Goal: Information Seeking & Learning: Stay updated

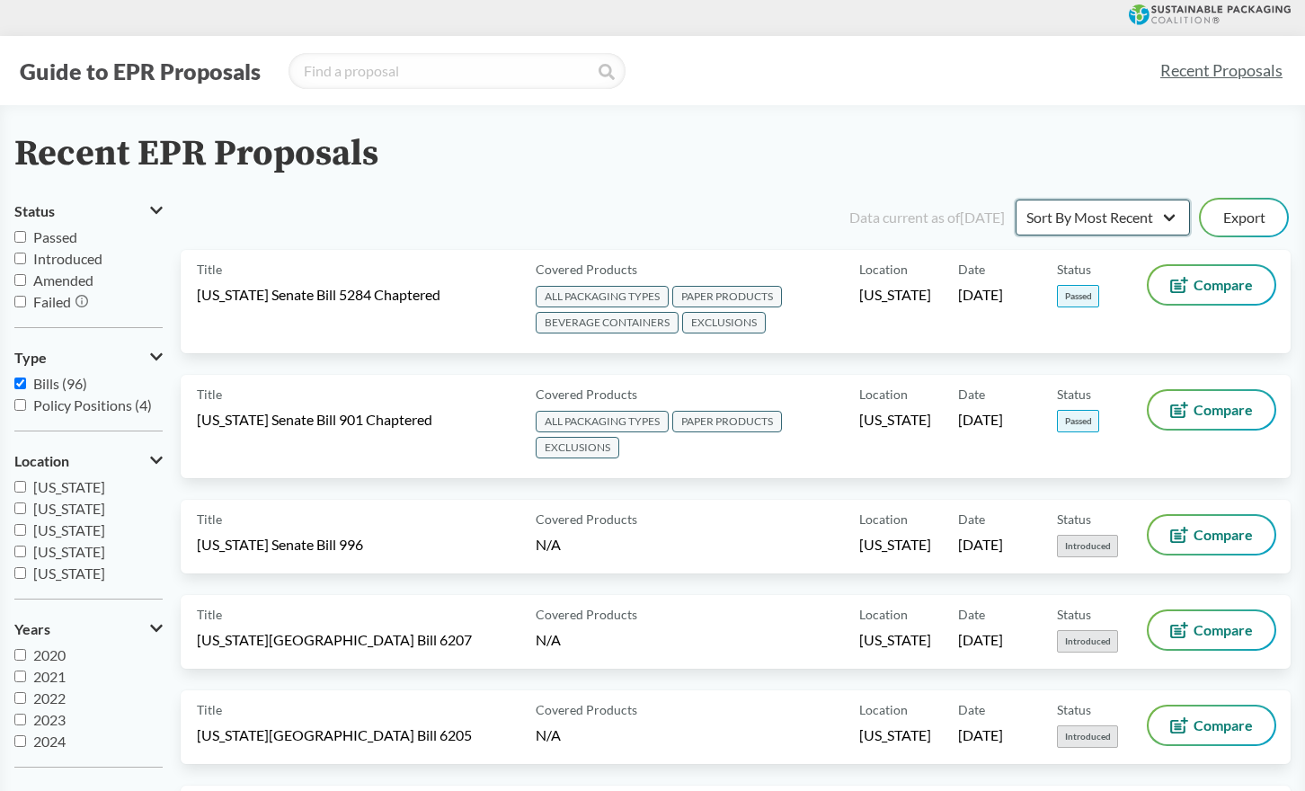
click at [1095, 221] on select "Sort By Most Recent Sort By Status" at bounding box center [1103, 218] width 174 height 36
click at [1016, 200] on select "Sort By Most Recent Sort By Status" at bounding box center [1103, 218] width 174 height 36
click at [20, 241] on input "Passed" at bounding box center [20, 237] width 12 height 12
checkbox input "true"
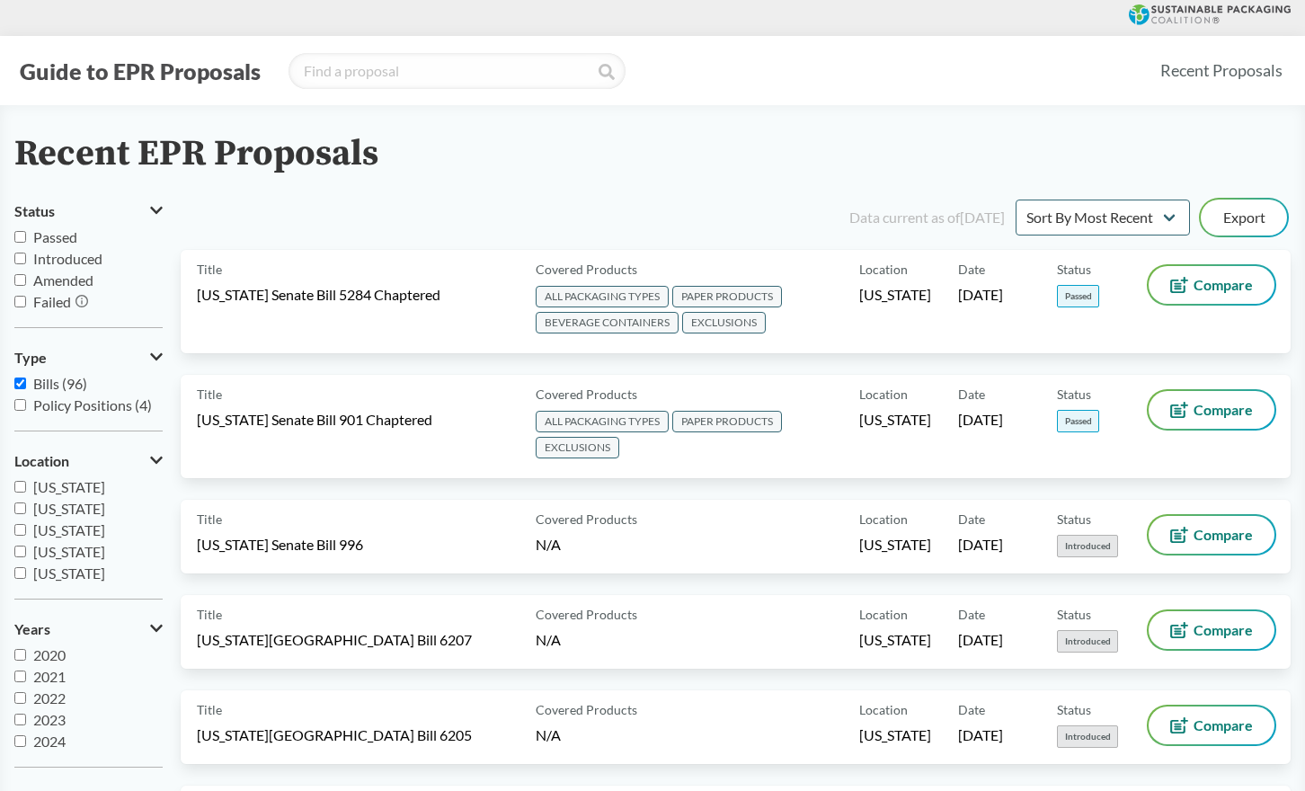
click at [25, 237] on label "Passed" at bounding box center [88, 238] width 148 height 22
click at [19, 240] on input "Passed" at bounding box center [20, 237] width 12 height 12
checkbox input "true"
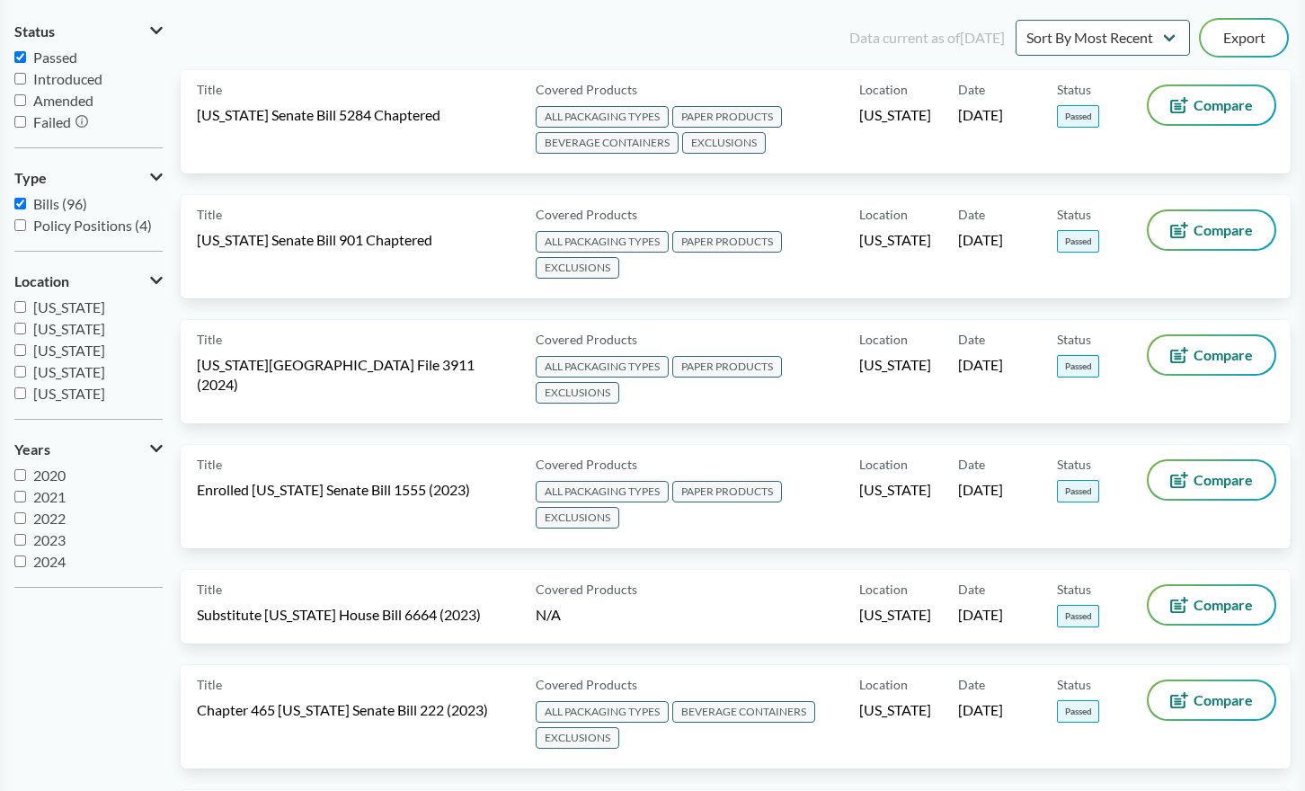
scroll to position [22, 0]
click at [22, 546] on label "2024" at bounding box center [88, 540] width 148 height 22
click at [22, 546] on input "2024" at bounding box center [20, 540] width 12 height 12
checkbox input "true"
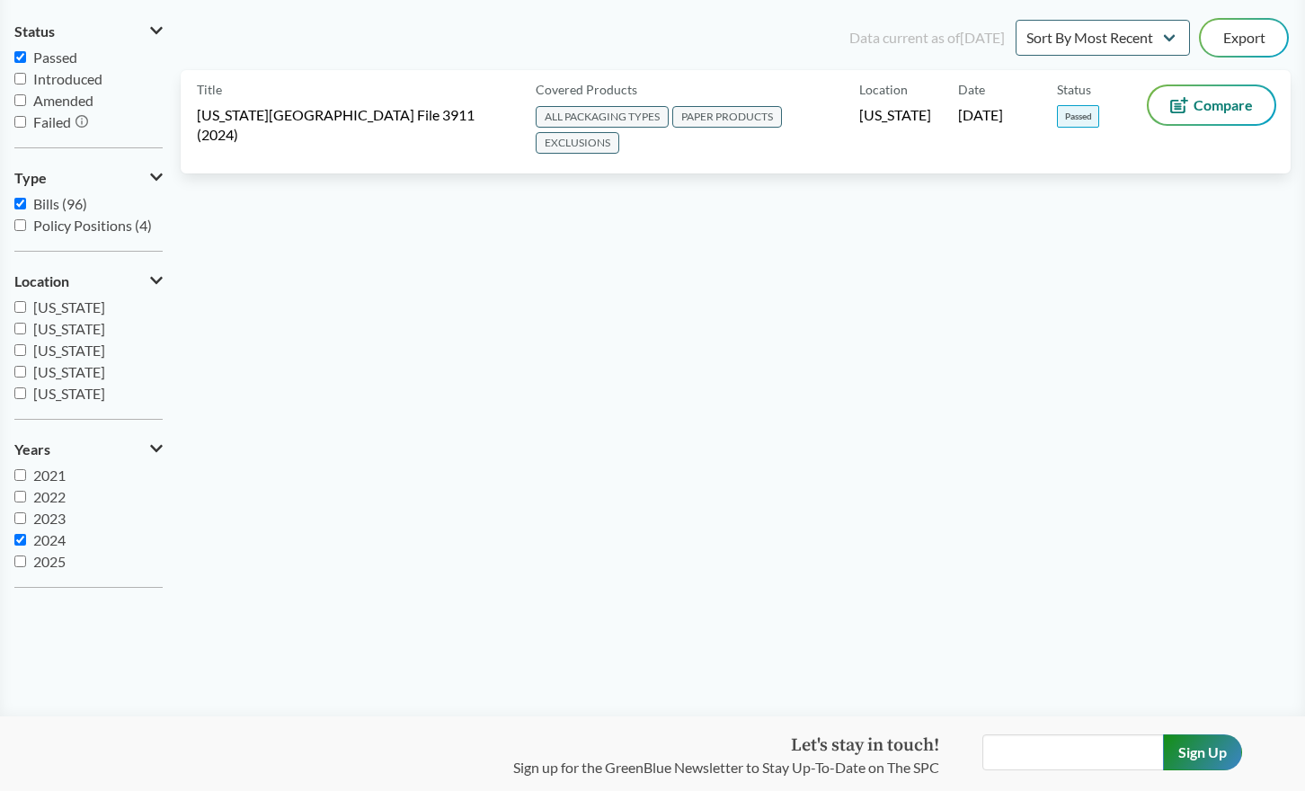
click at [21, 555] on input "2025" at bounding box center [20, 561] width 12 height 12
checkbox input "true"
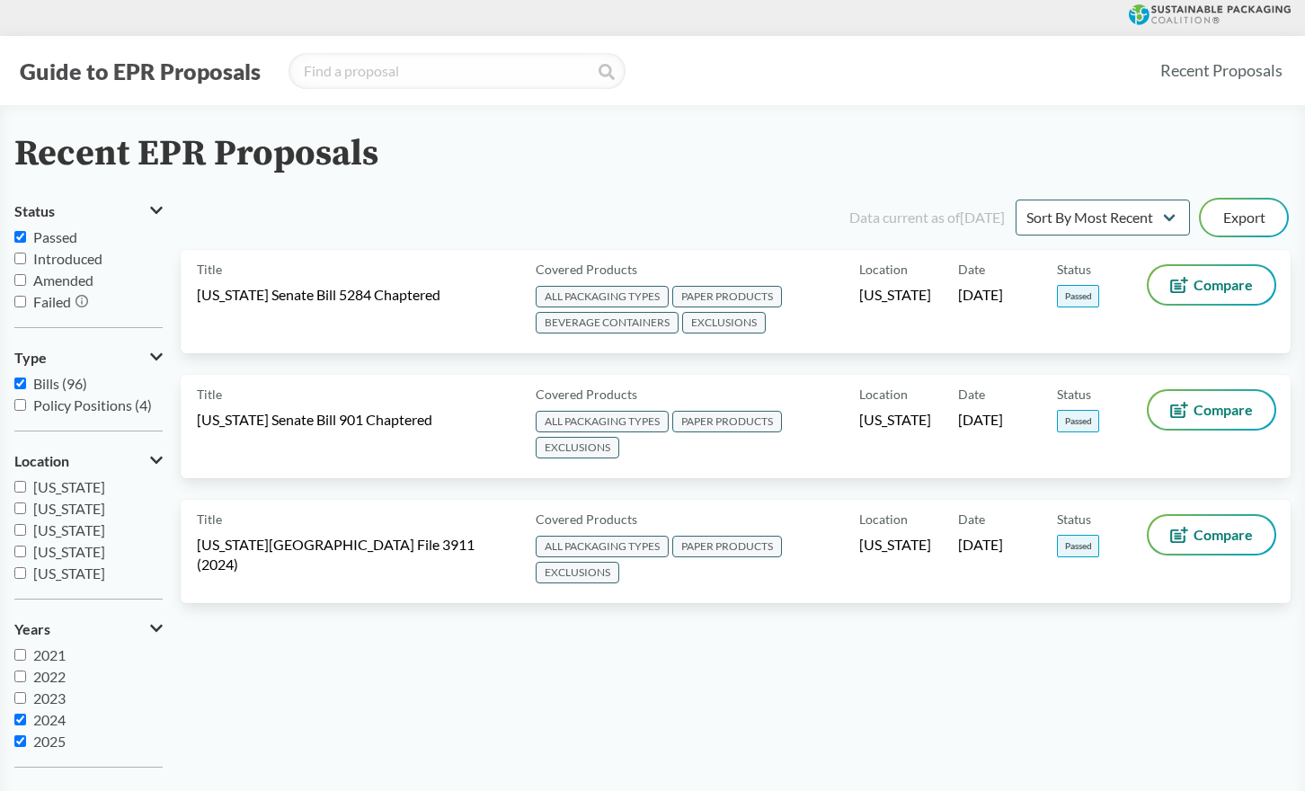
scroll to position [90, 0]
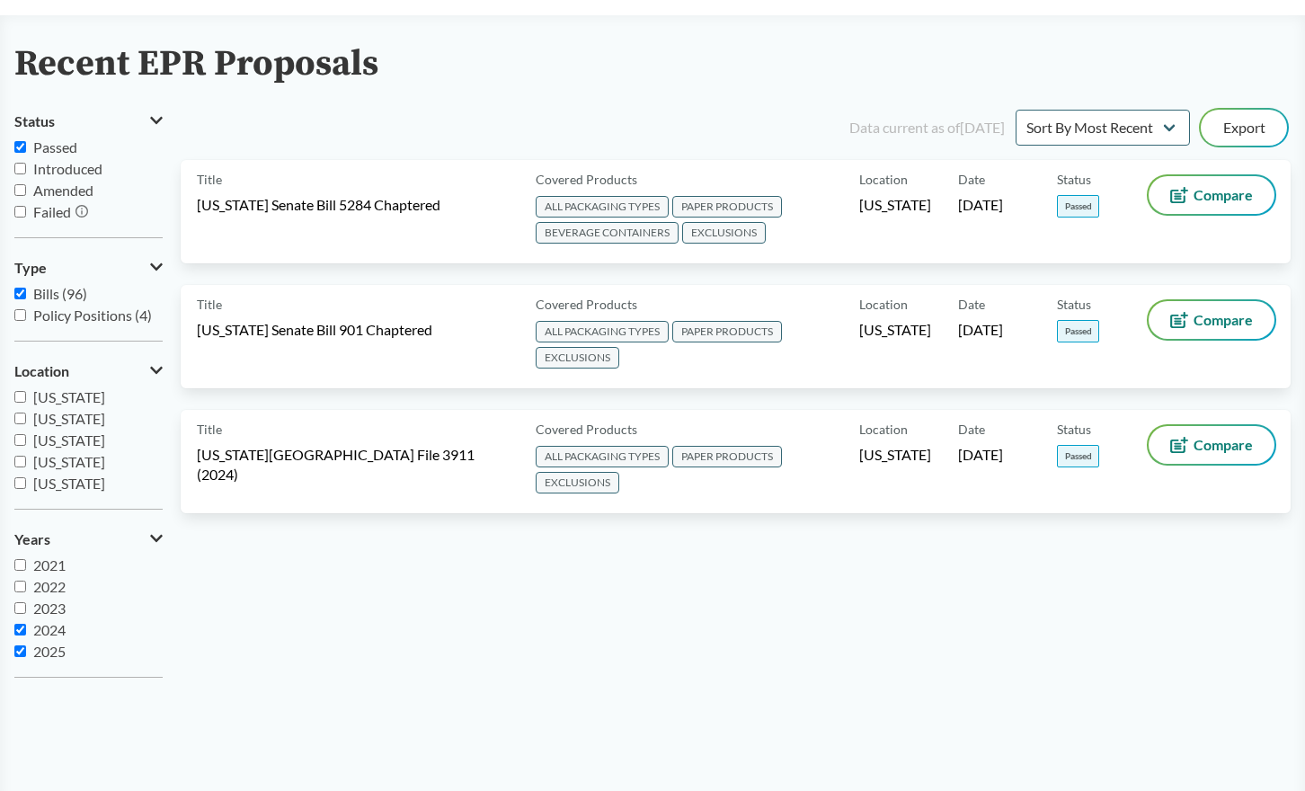
click at [21, 610] on input "2023" at bounding box center [20, 608] width 12 height 12
checkbox input "true"
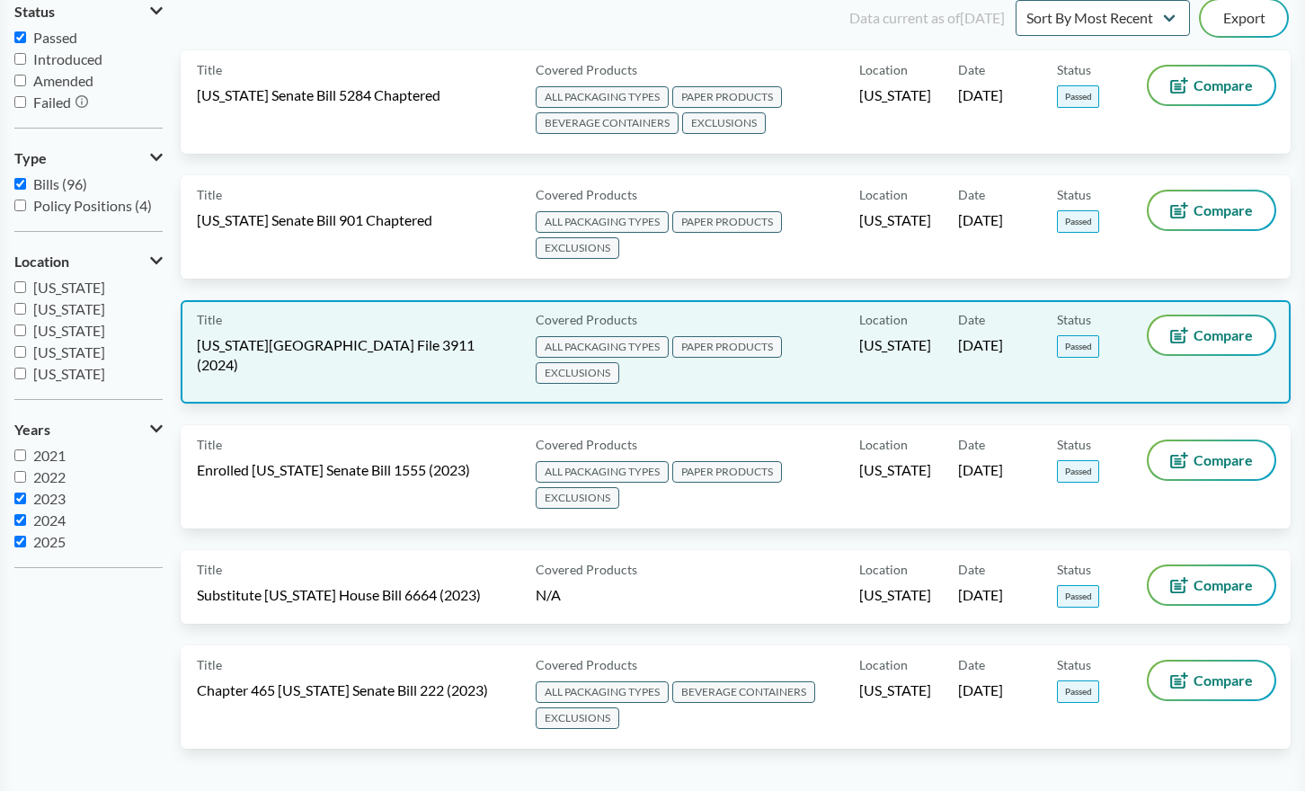
scroll to position [0, 0]
